Goal: Transaction & Acquisition: Book appointment/travel/reservation

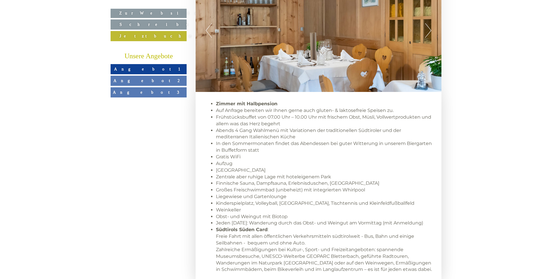
scroll to position [464, 0]
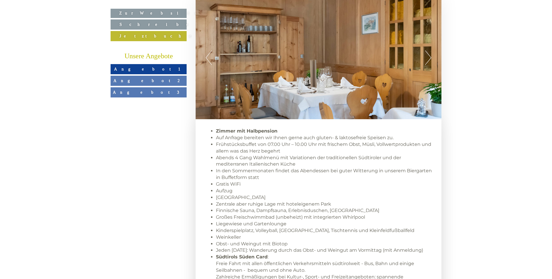
click at [156, 68] on span "Angebot 1" at bounding box center [148, 69] width 69 height 5
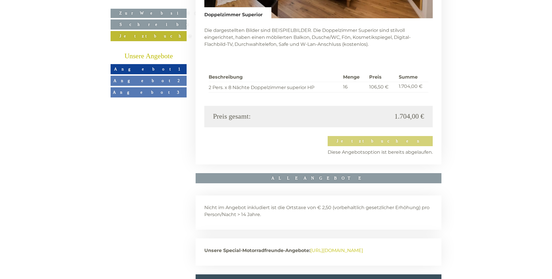
scroll to position [1548, 0]
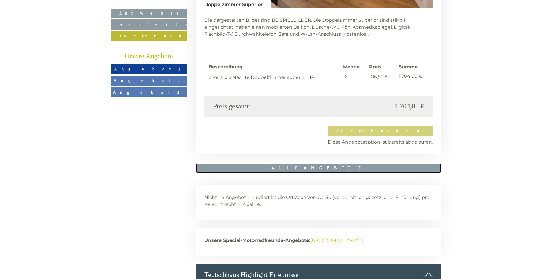
click at [332, 163] on link "ALLE ANGEBOTE" at bounding box center [318, 168] width 246 height 10
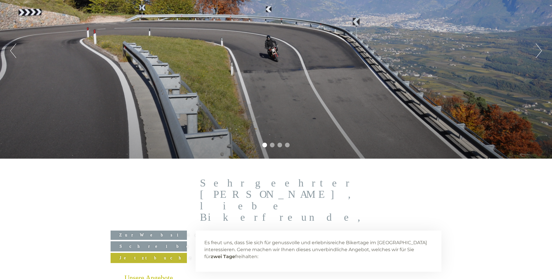
scroll to position [156, 0]
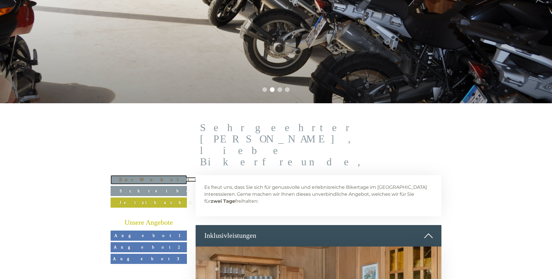
click at [143, 175] on link "Zur Website" at bounding box center [149, 179] width 76 height 9
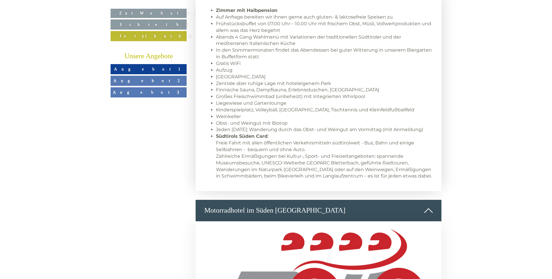
scroll to position [580, 0]
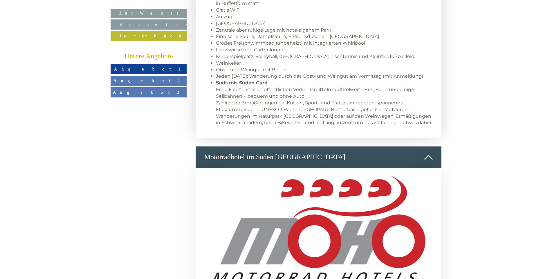
click at [179, 72] on link "Angebot 1" at bounding box center [149, 69] width 76 height 10
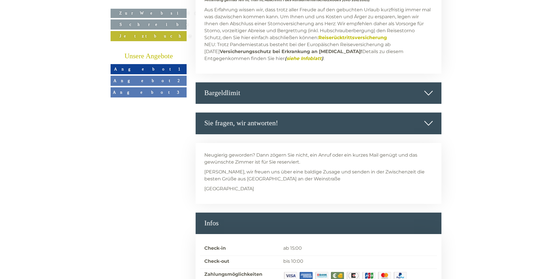
scroll to position [2178, 0]
